Goal: Transaction & Acquisition: Download file/media

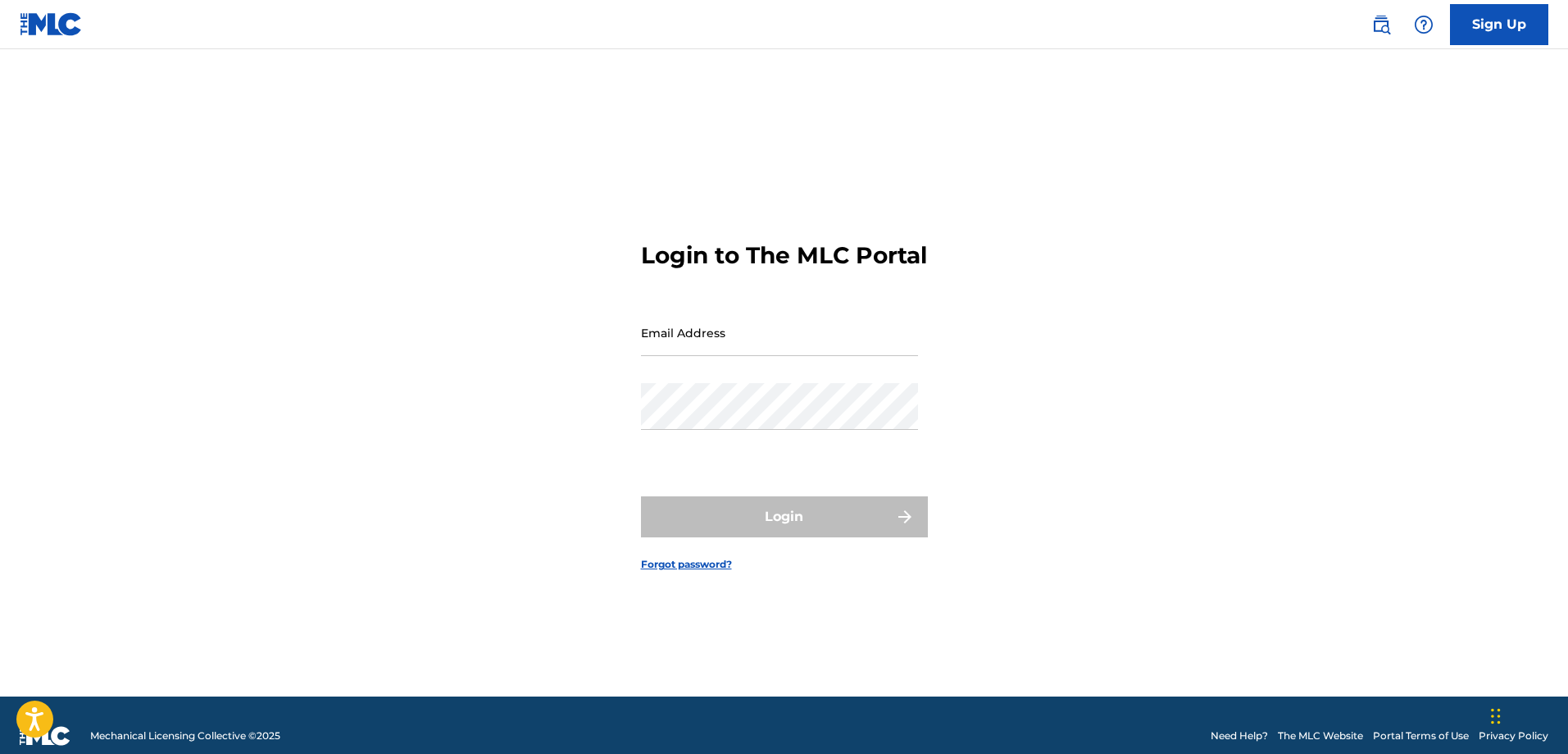
click at [781, 356] on input "Email Address" at bounding box center [780, 332] width 278 height 47
type input "[EMAIL_ADDRESS][DOMAIN_NAME]"
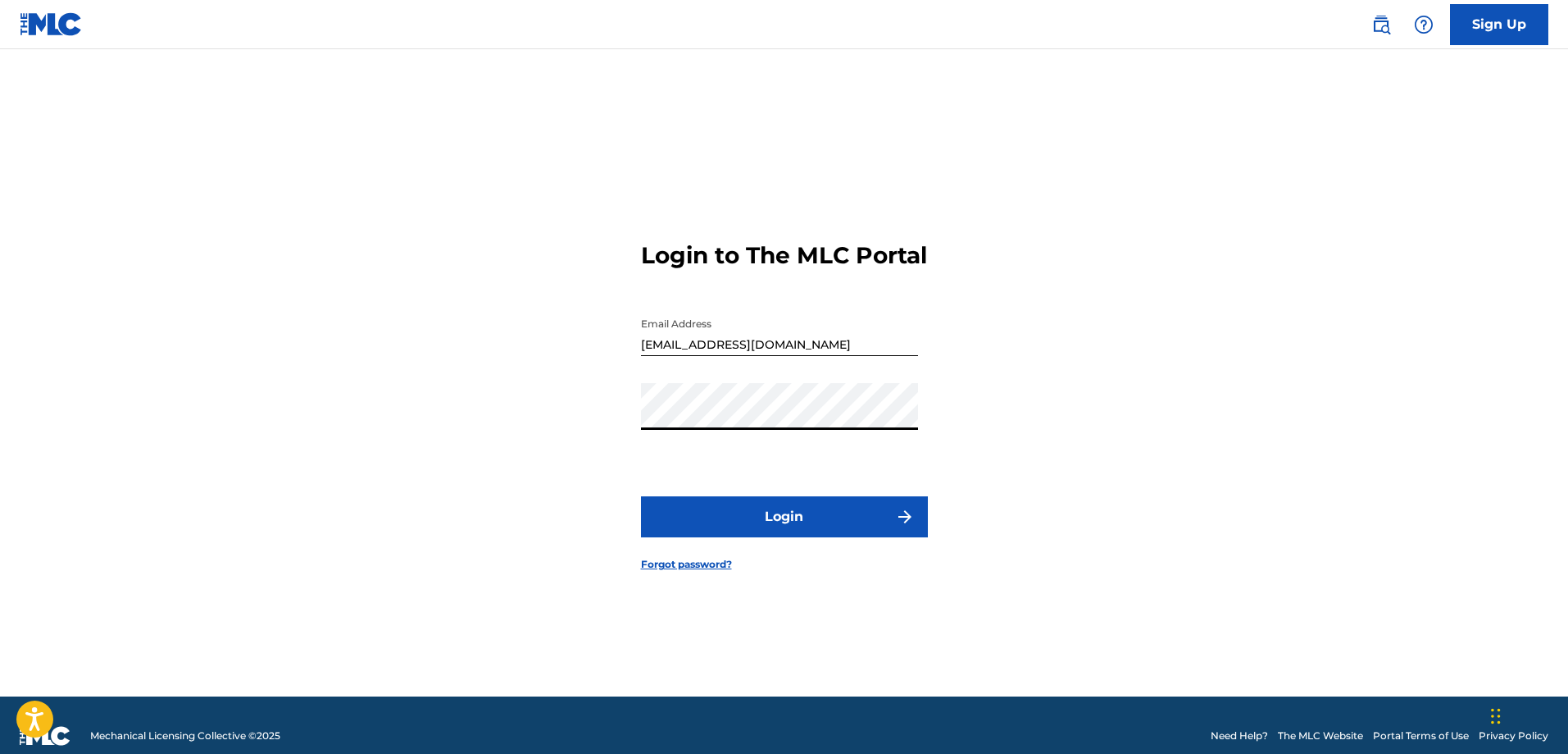
click at [756, 531] on button "Login" at bounding box center [784, 516] width 287 height 41
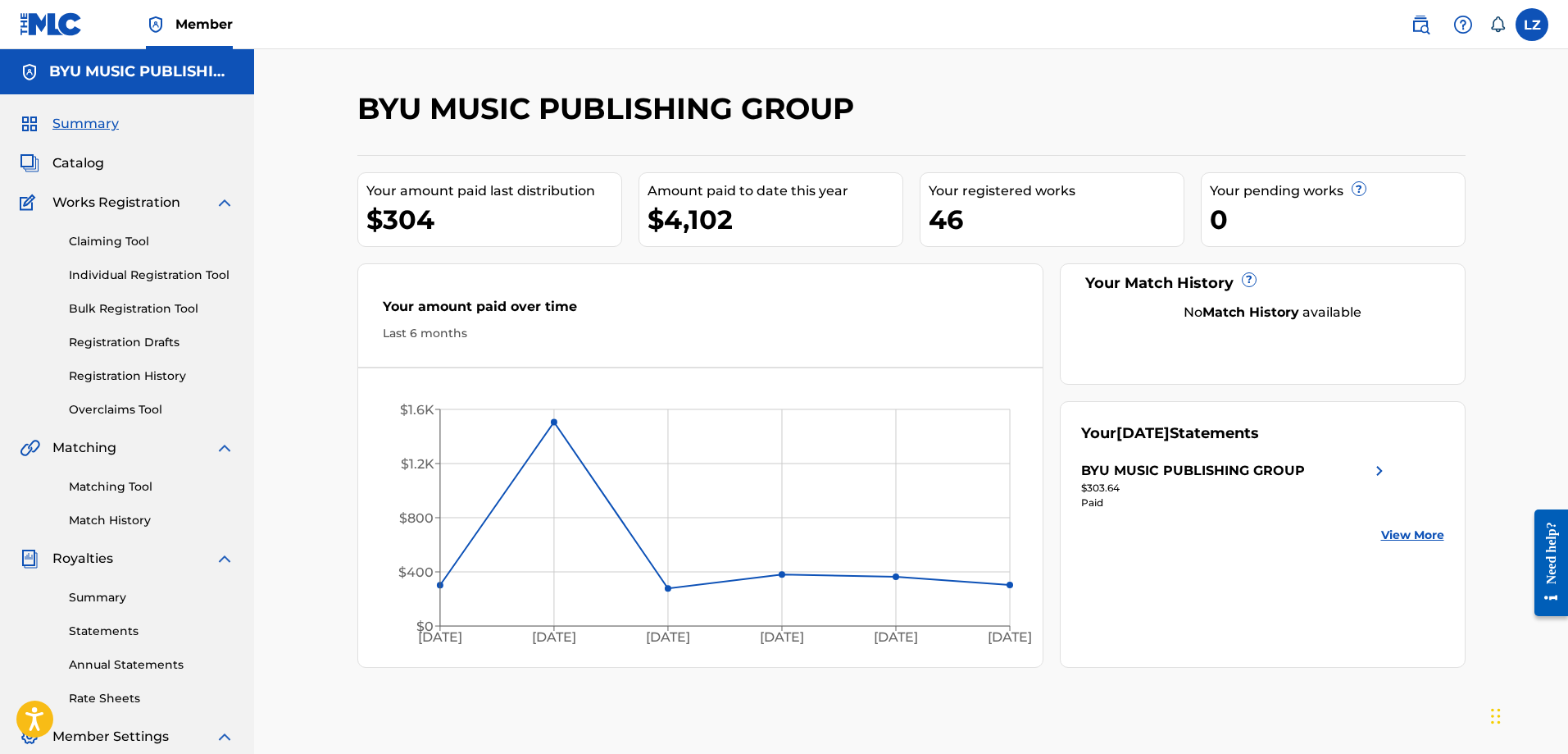
click at [106, 634] on link "Statements" at bounding box center [151, 631] width 166 height 17
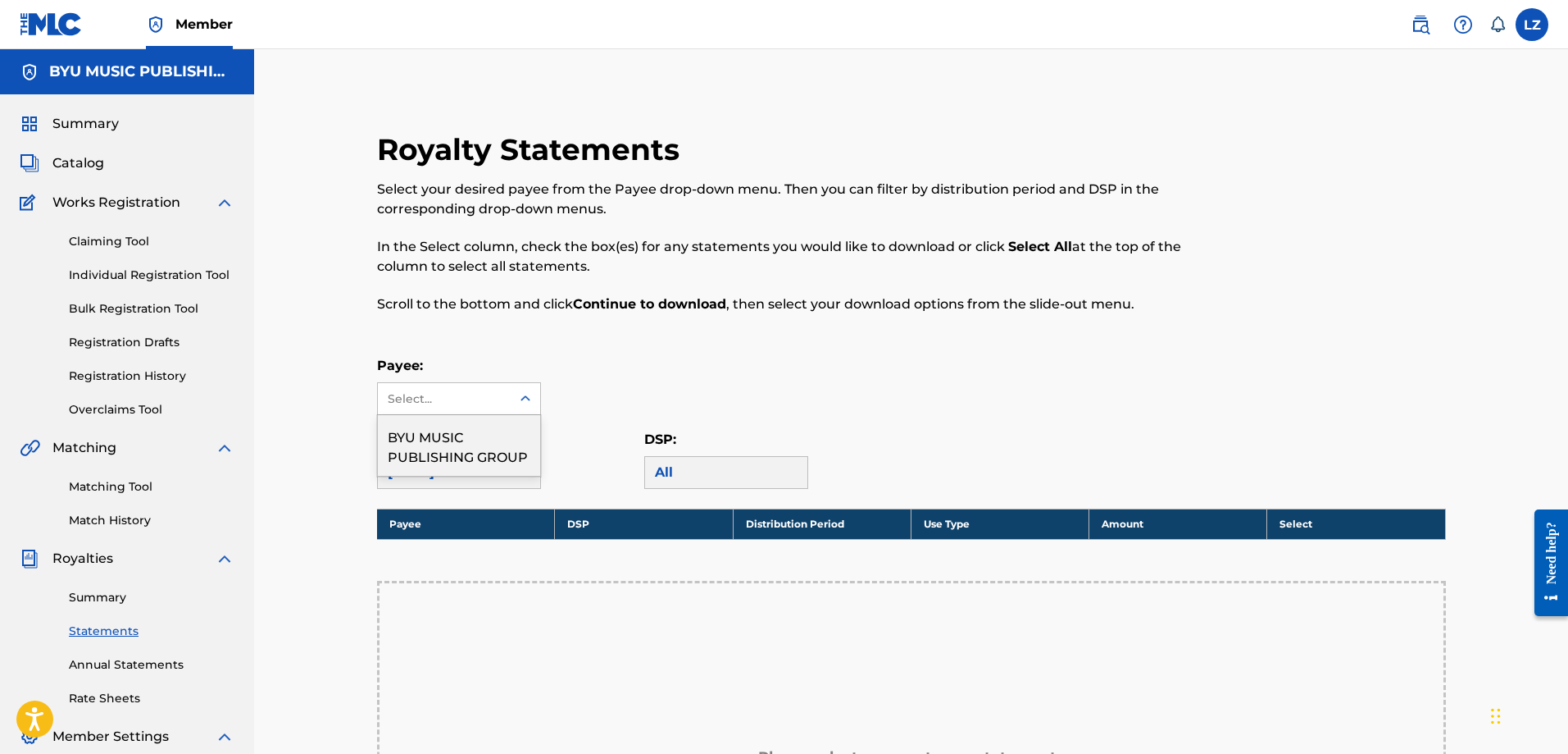
click at [511, 407] on div at bounding box center [526, 398] width 29 height 30
click at [430, 454] on div "BYU MUSIC PUBLISHING GROUP" at bounding box center [459, 445] width 162 height 61
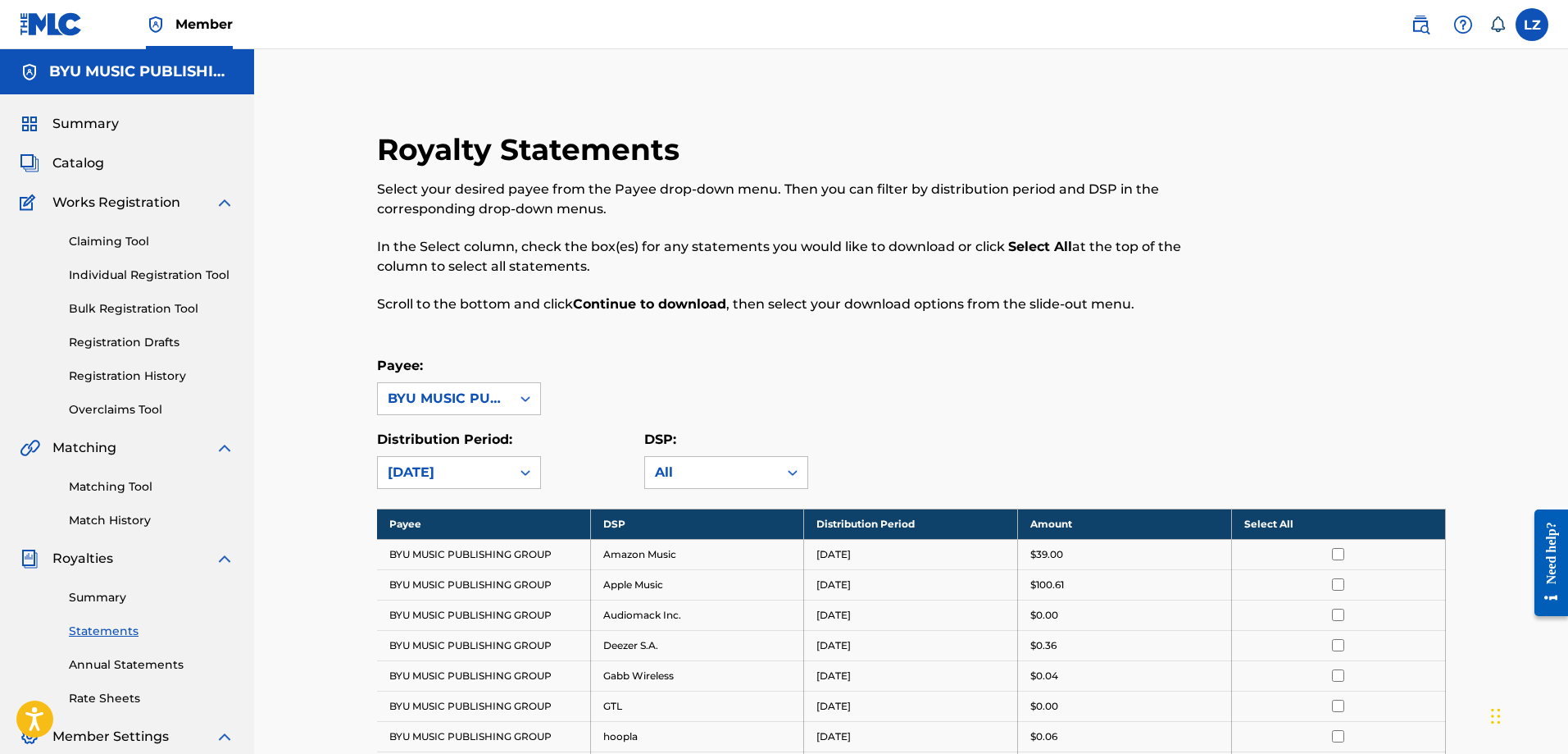
click at [1319, 521] on th "Select All" at bounding box center [1338, 523] width 214 height 30
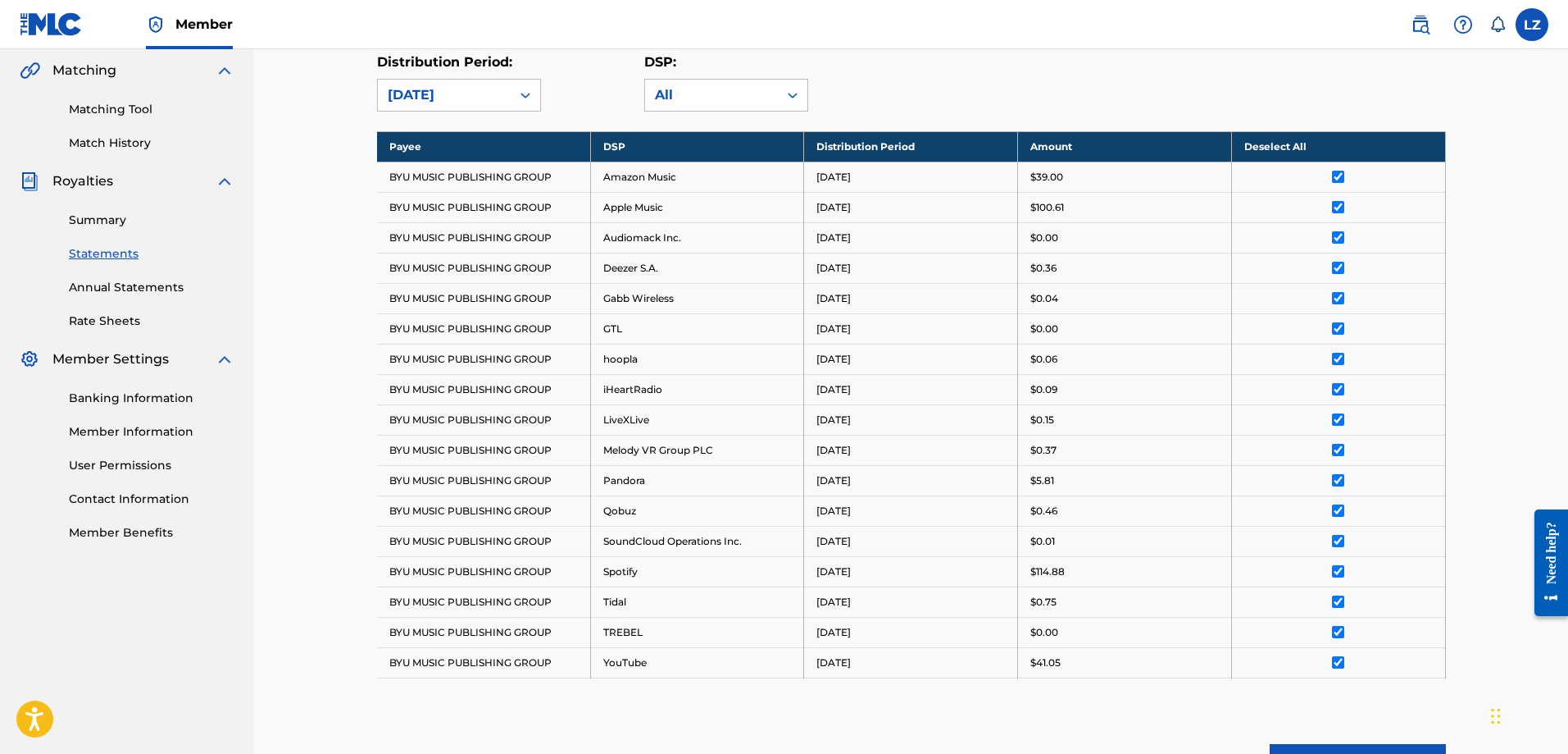
scroll to position [492, 0]
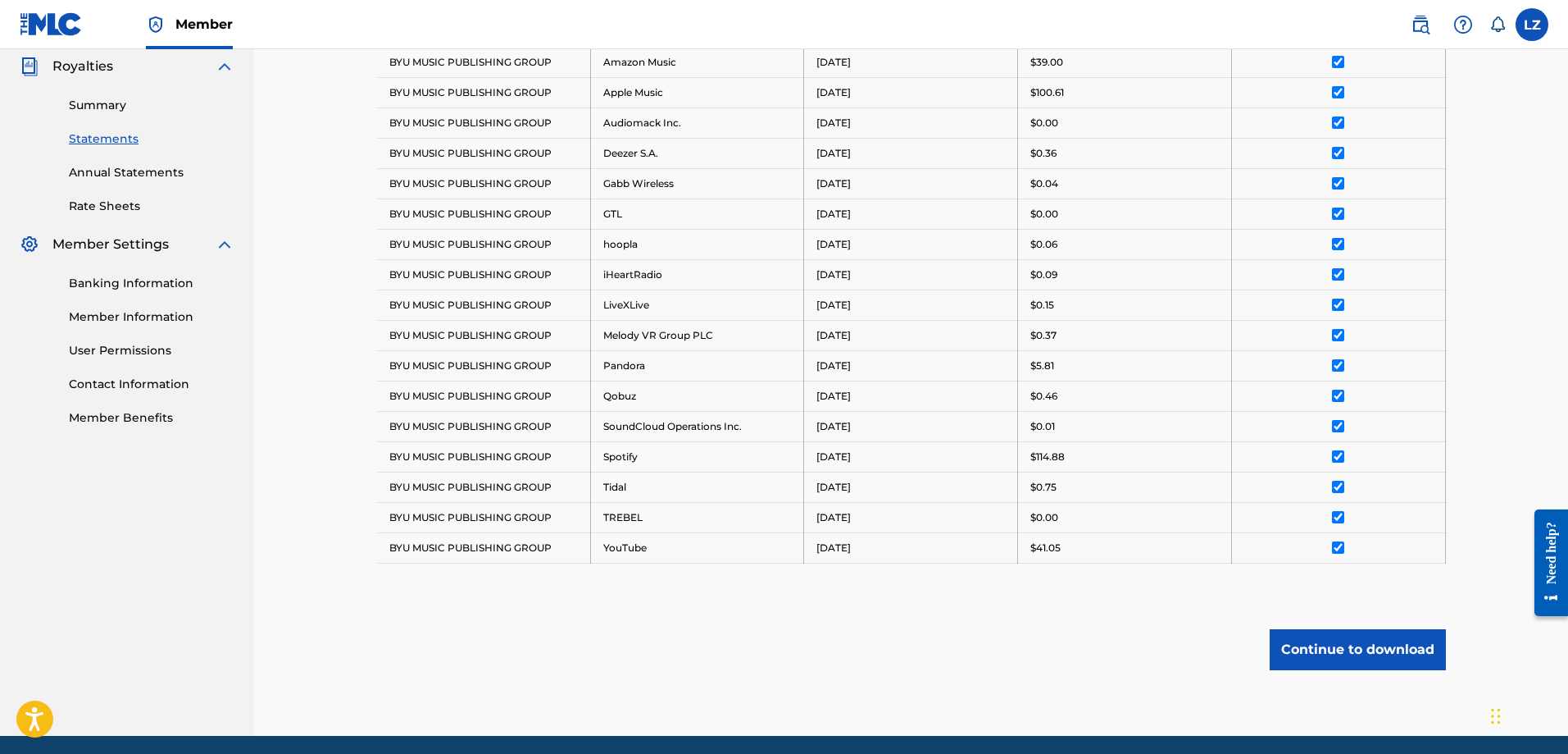
click at [1320, 658] on button "Continue to download" at bounding box center [1357, 649] width 176 height 41
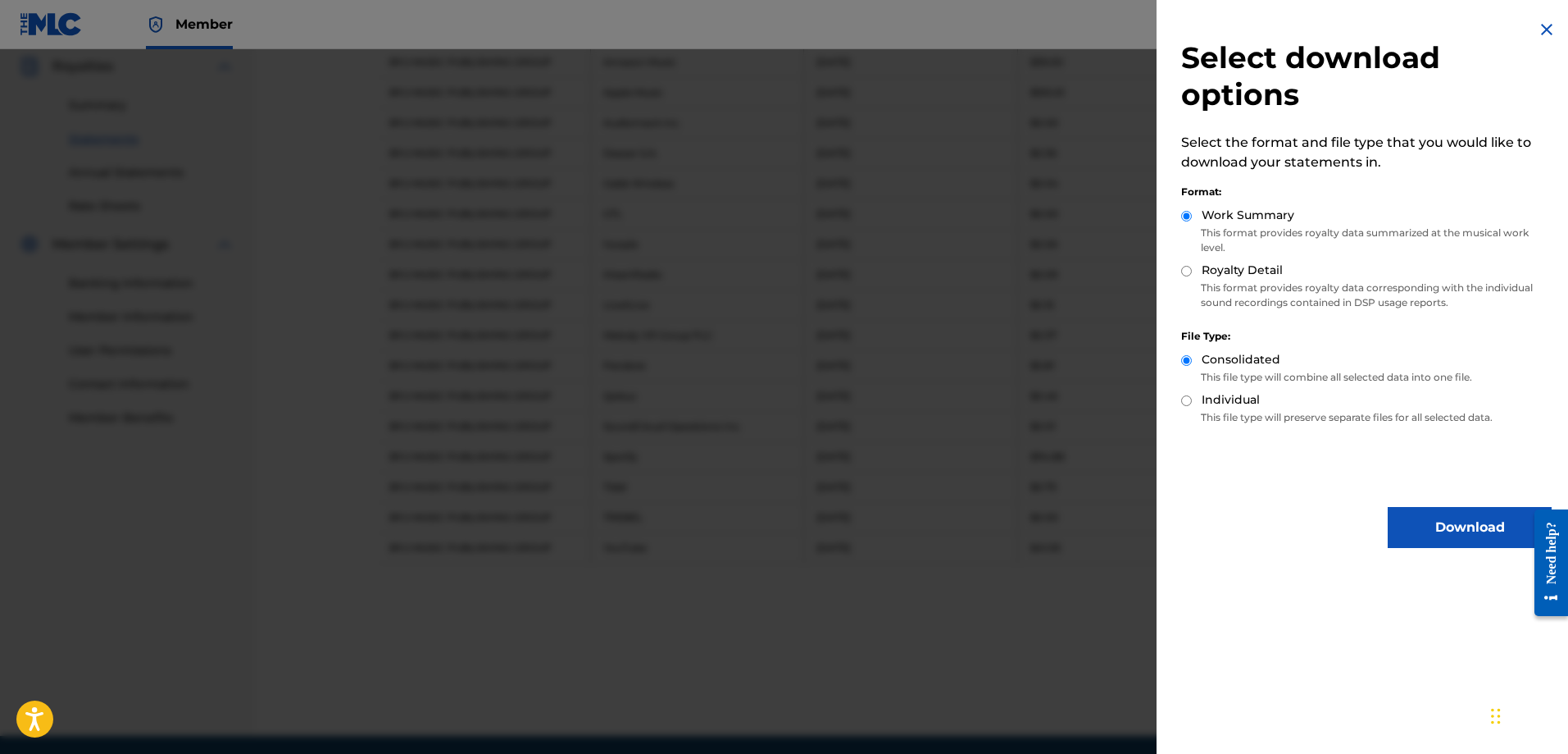
click at [1441, 528] on button "Download" at bounding box center [1469, 527] width 164 height 41
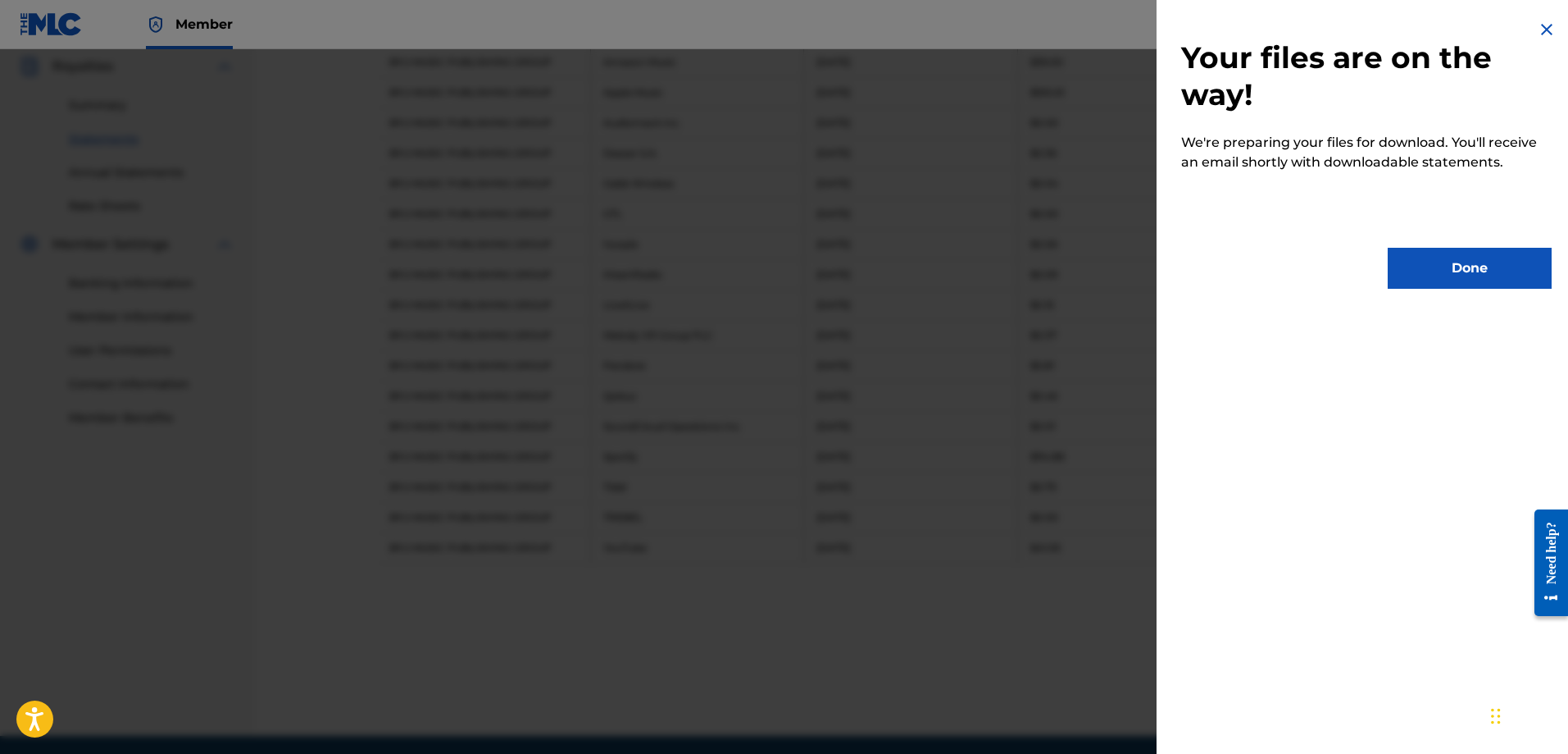
click at [1437, 276] on button "Done" at bounding box center [1469, 267] width 164 height 41
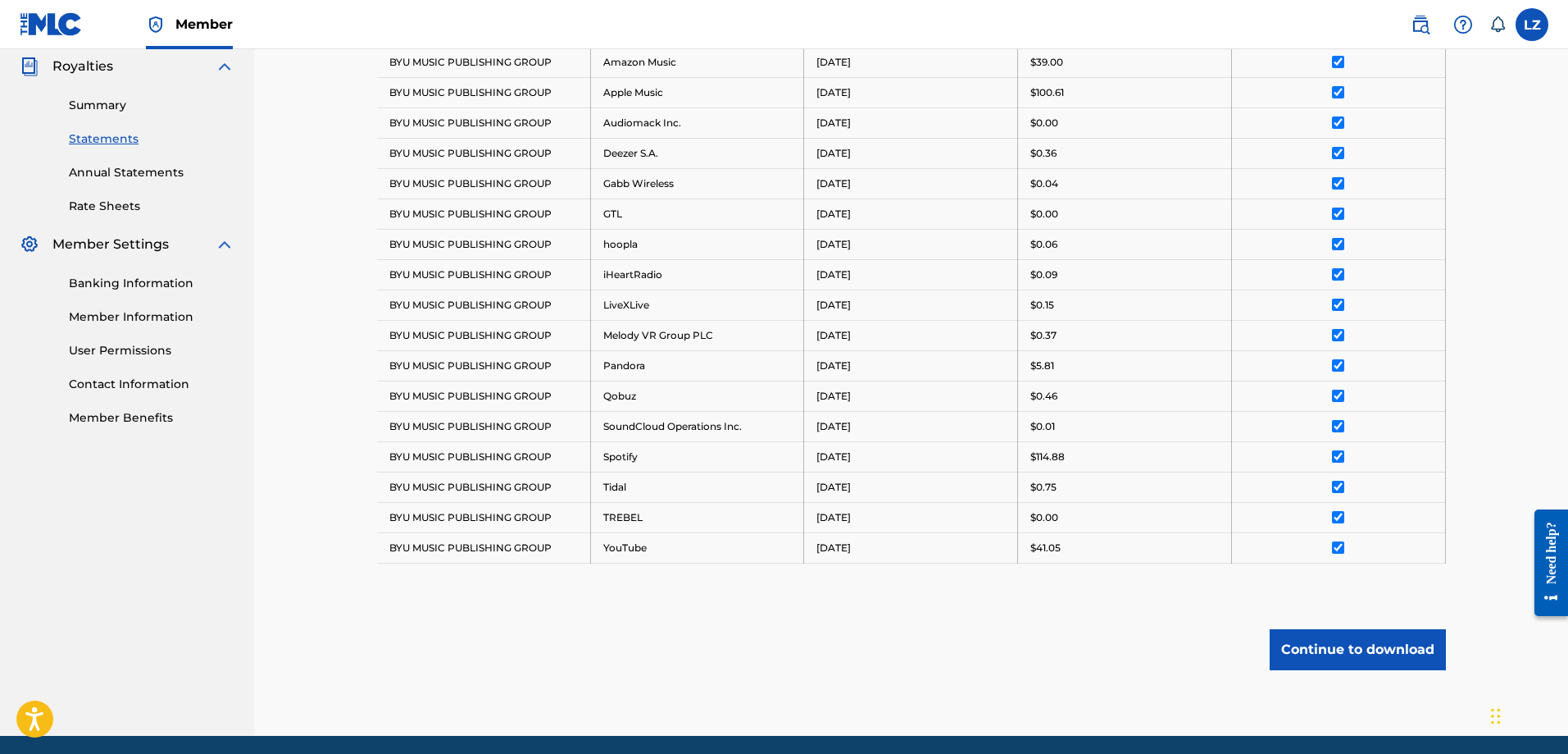
click at [1527, 28] on label at bounding box center [1532, 24] width 33 height 33
click at [1532, 24] on input "LZ [PERSON_NAME] [EMAIL_ADDRESS][DOMAIN_NAME] Notification Preferences Profile …" at bounding box center [1532, 24] width 0 height 0
click at [1386, 233] on p "Log out" at bounding box center [1374, 232] width 38 height 15
click at [1532, 24] on input "LZ [PERSON_NAME] [EMAIL_ADDRESS][DOMAIN_NAME] Notification Preferences Profile …" at bounding box center [1532, 24] width 0 height 0
